Goal: Task Accomplishment & Management: Use online tool/utility

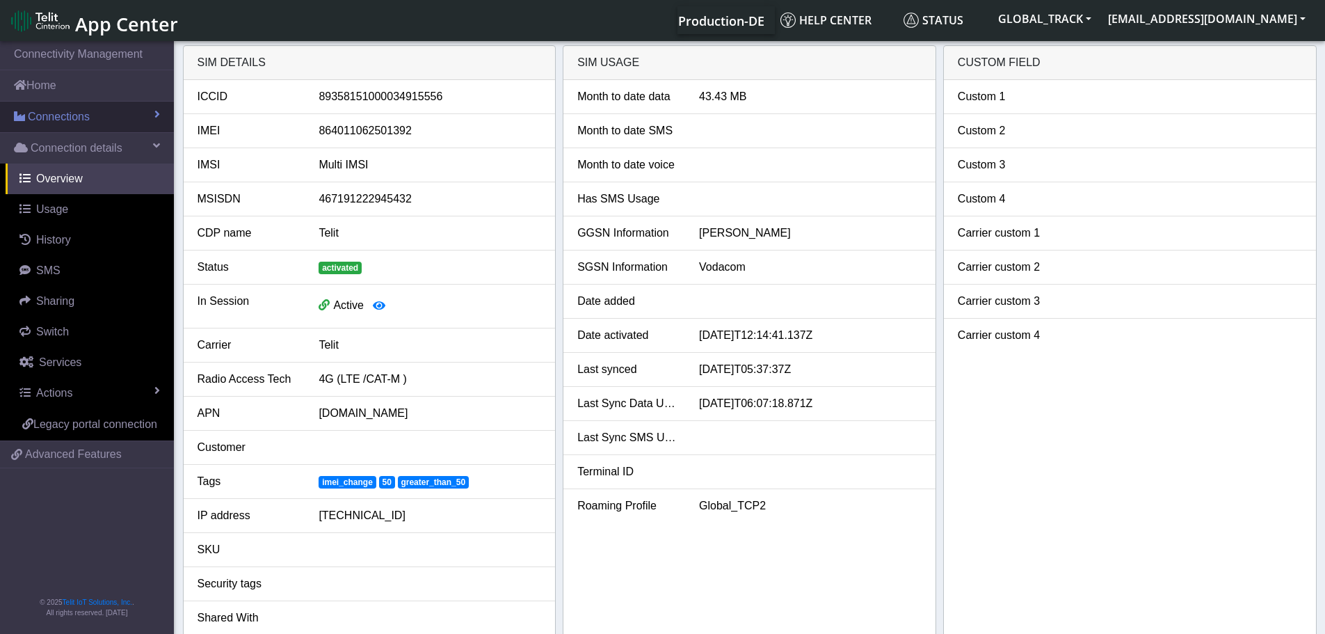
drag, startPoint x: 90, startPoint y: 113, endPoint x: 88, endPoint y: 120, distance: 7.9
click at [90, 113] on link "Connections" at bounding box center [87, 117] width 174 height 31
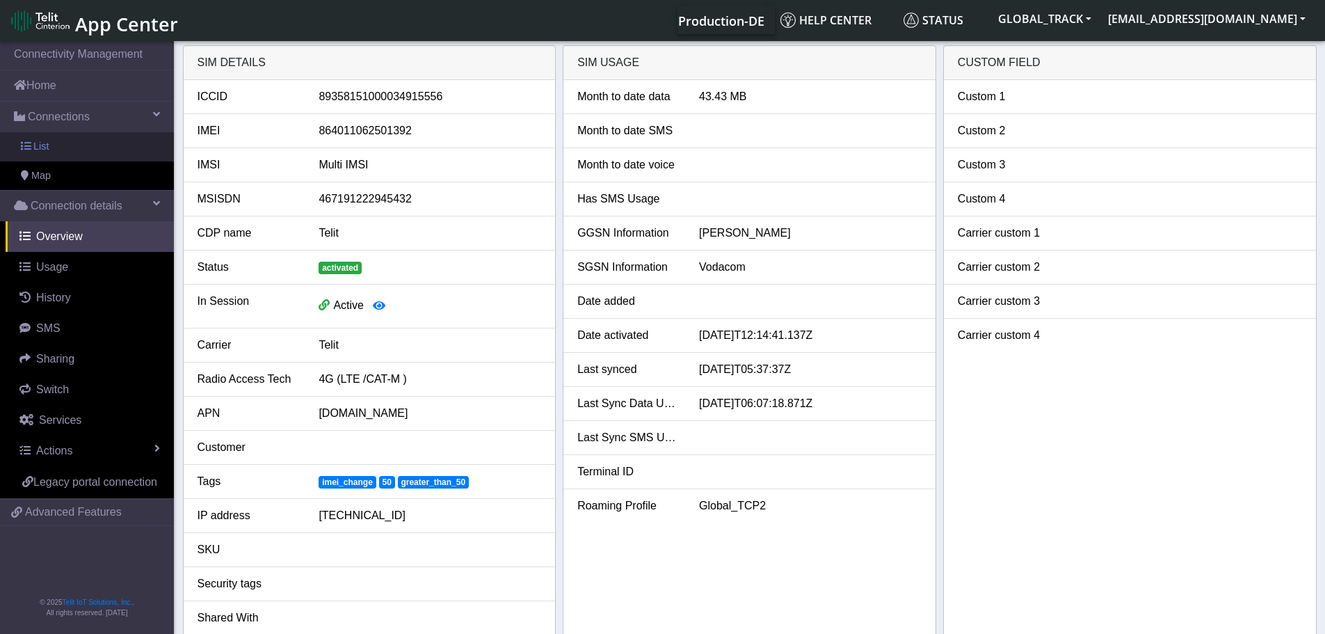
click at [76, 140] on link "List" at bounding box center [87, 146] width 174 height 29
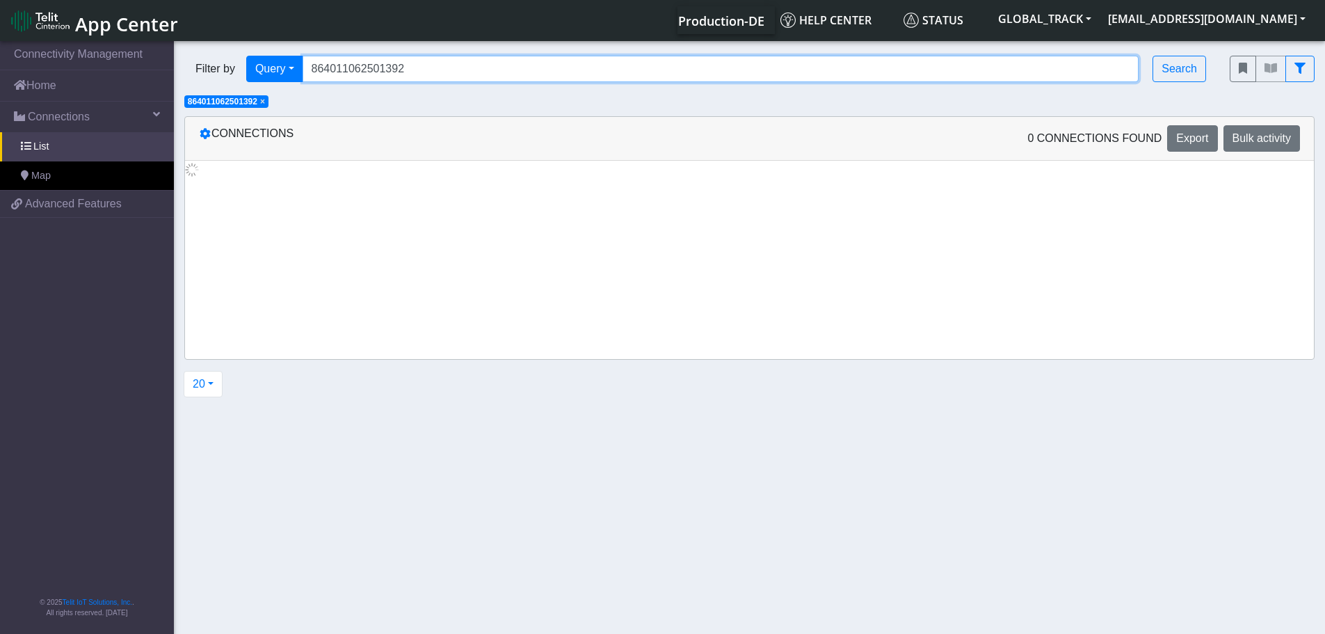
drag, startPoint x: 282, startPoint y: 65, endPoint x: 220, endPoint y: 63, distance: 61.9
click at [197, 63] on div "Filter by Query Query In Session Not connected Tags Country Operator 8640110625…" at bounding box center [696, 69] width 1024 height 26
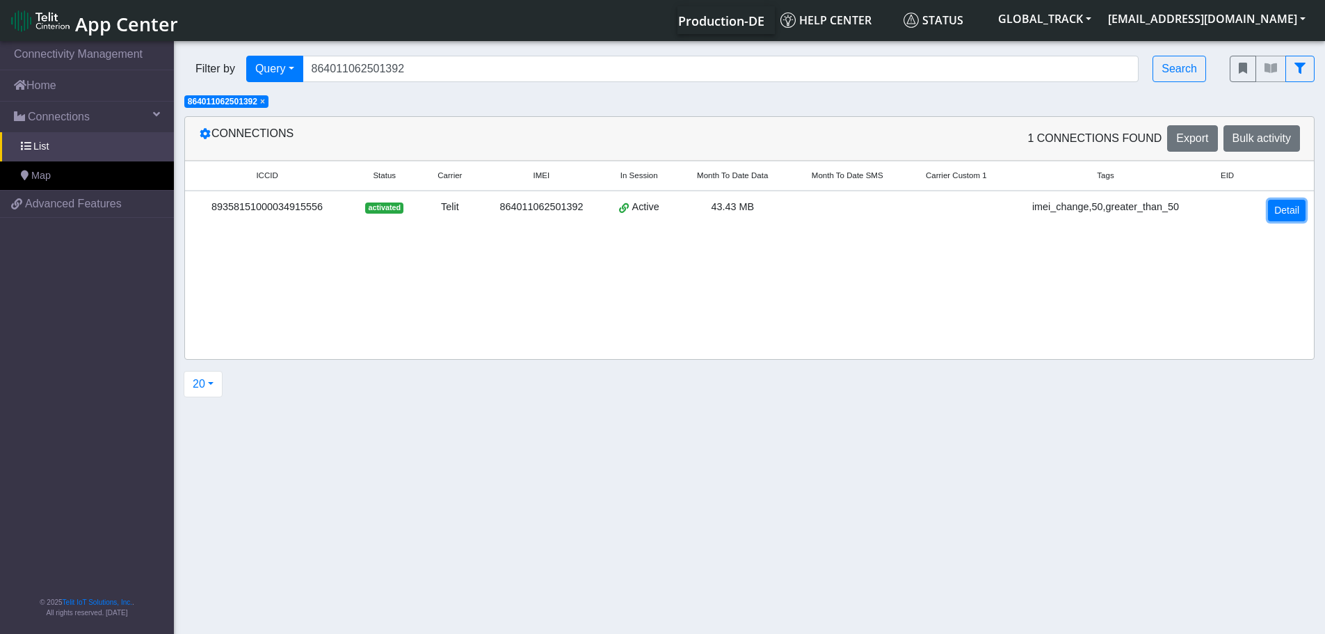
click at [1297, 210] on link "Detail" at bounding box center [1287, 211] width 38 height 22
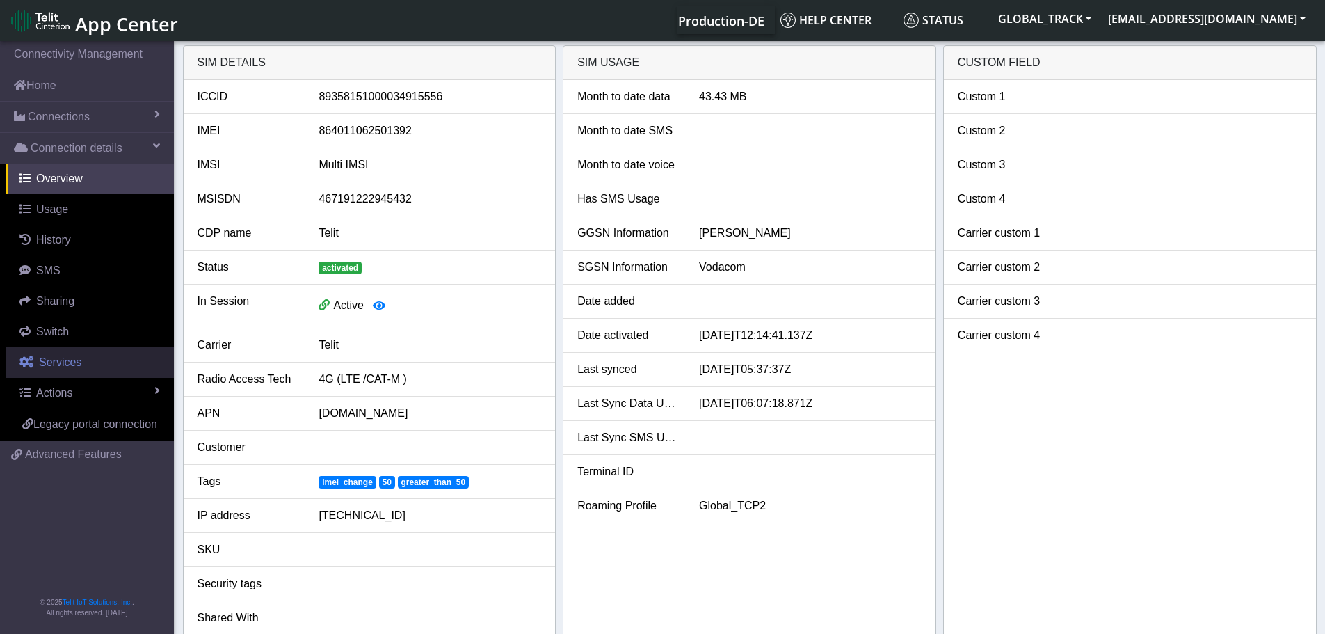
click at [79, 366] on link "Services" at bounding box center [90, 362] width 168 height 31
select select "2: 6"
